Goal: Information Seeking & Learning: Check status

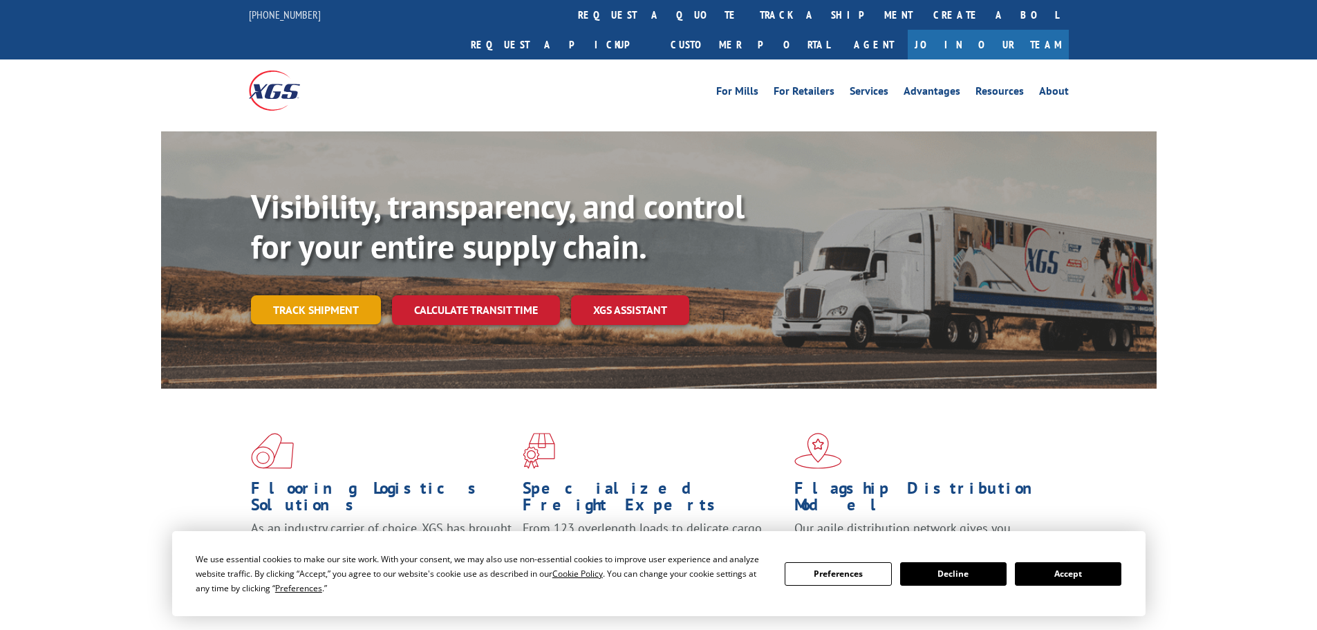
click at [316, 295] on link "Track shipment" at bounding box center [316, 309] width 130 height 29
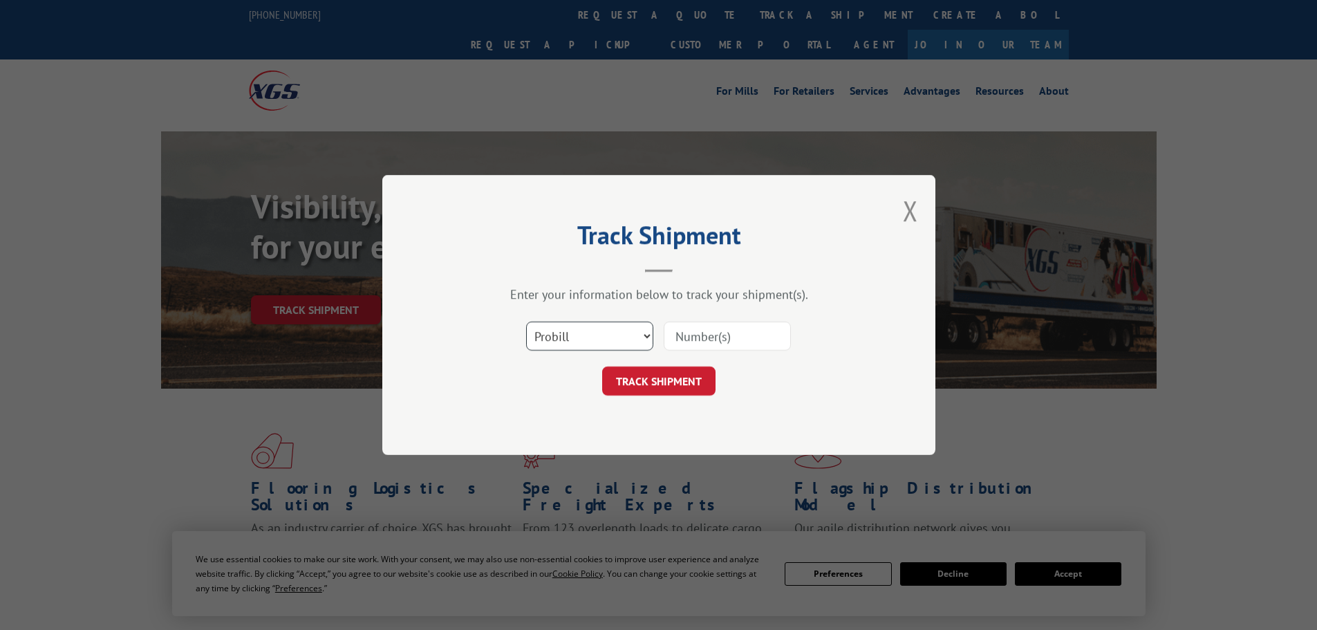
click at [639, 341] on select "Select category... Probill BOL PO" at bounding box center [589, 335] width 127 height 29
select select "po"
click at [526, 321] on select "Select category... Probill BOL PO" at bounding box center [589, 335] width 127 height 29
click at [713, 340] on input at bounding box center [726, 335] width 127 height 29
paste input "295611420"
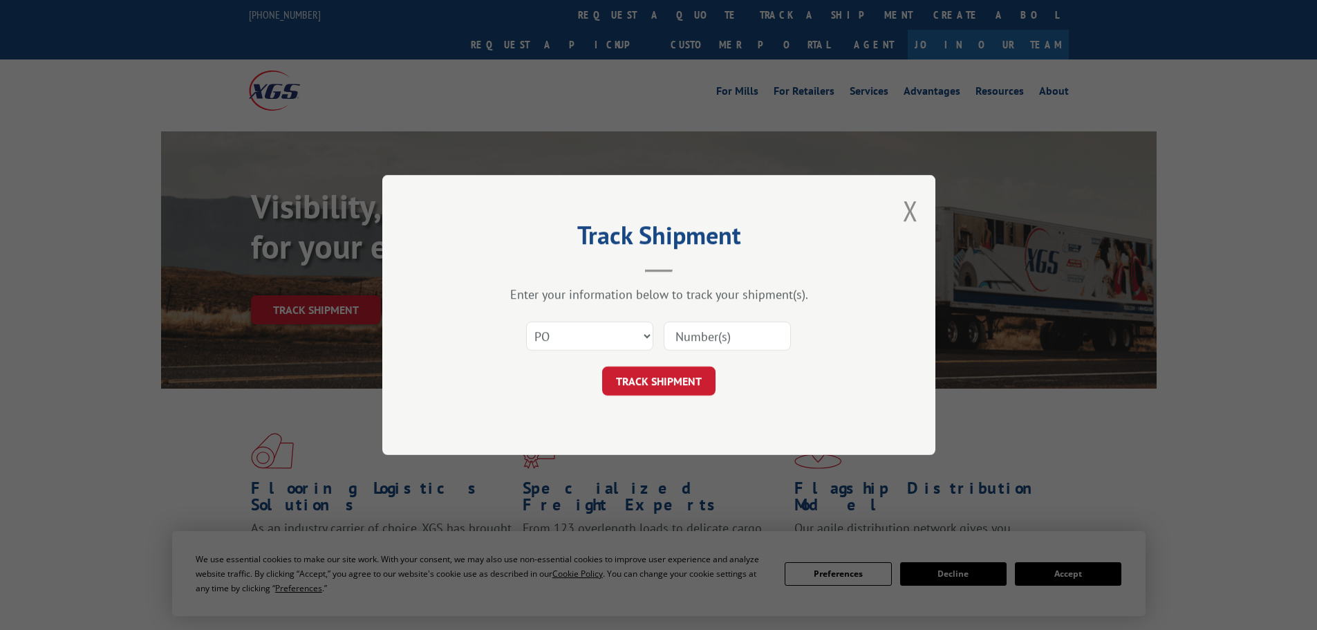
type input "295611420"
click at [665, 394] on button "TRACK SHIPMENT" at bounding box center [658, 380] width 113 height 29
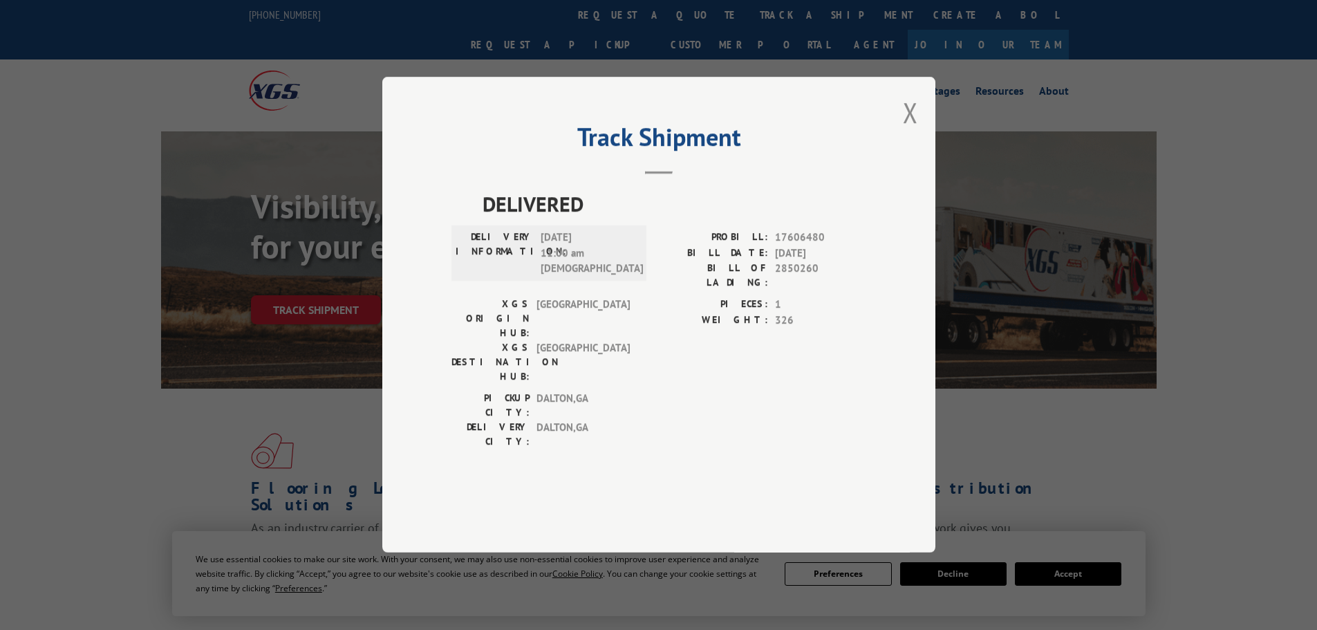
drag, startPoint x: 491, startPoint y: 274, endPoint x: 619, endPoint y: 276, distance: 128.6
click at [619, 276] on div "DELIVERY INFORMATION: [DATE] 11:00 am [DEMOGRAPHIC_DATA]" at bounding box center [548, 253] width 187 height 47
drag, startPoint x: 585, startPoint y: 293, endPoint x: 511, endPoint y: 294, distance: 74.0
click at [511, 277] on div "DELIVERY INFORMATION: [DATE] 11:00 am [DEMOGRAPHIC_DATA]" at bounding box center [548, 253] width 187 height 47
click at [711, 174] on header "Track Shipment" at bounding box center [658, 150] width 415 height 47
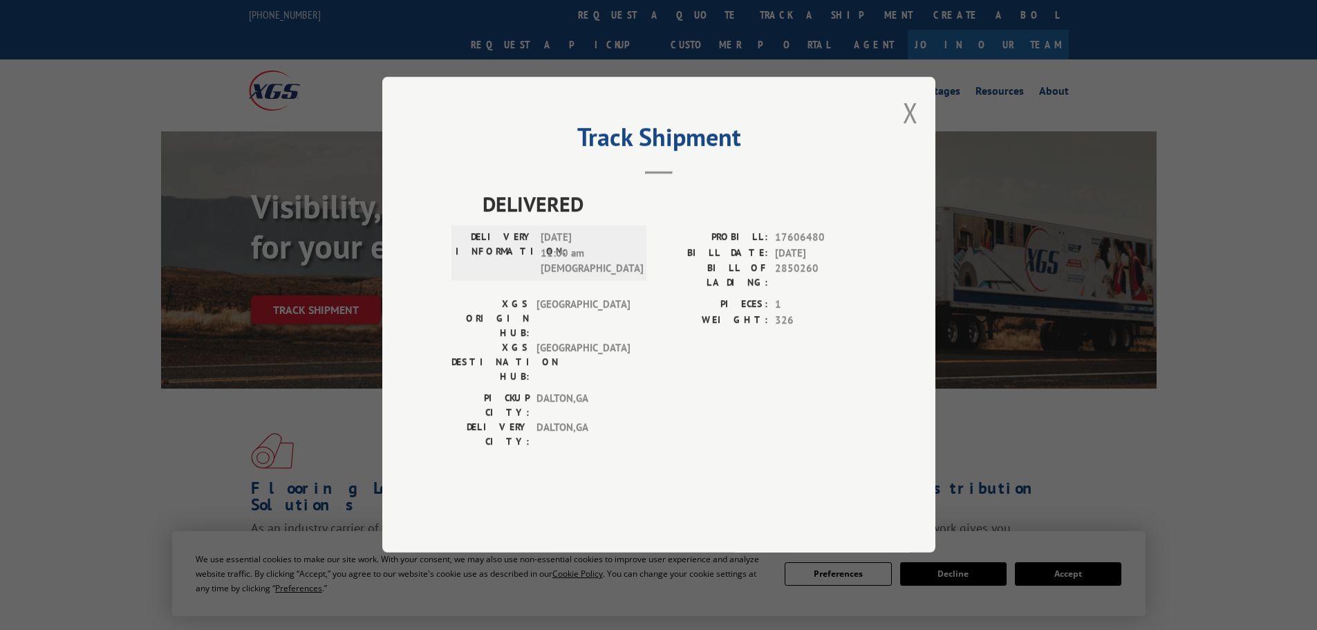
click at [153, 275] on div "Track Shipment DELIVERED DELIVERY INFORMATION: [DATE] 11:00 am [DEMOGRAPHIC_DAT…" at bounding box center [658, 315] width 1317 height 630
